Goal: Navigation & Orientation: Find specific page/section

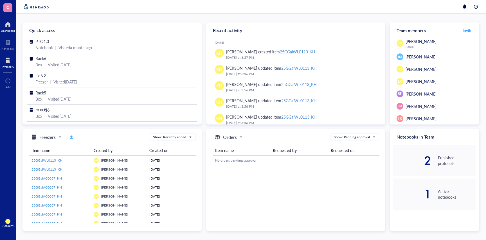
click at [7, 62] on div at bounding box center [8, 60] width 12 height 9
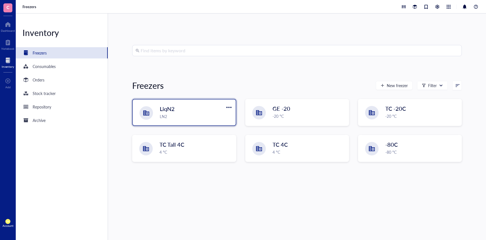
click at [162, 118] on div "LN2" at bounding box center [196, 116] width 72 height 6
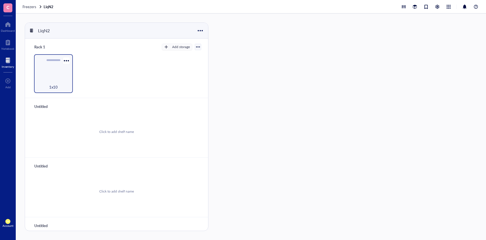
click at [48, 68] on div "1x10" at bounding box center [53, 73] width 39 height 39
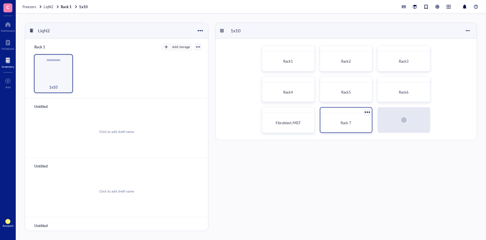
click at [350, 124] on span "Rack 7" at bounding box center [346, 122] width 11 height 5
